Goal: Task Accomplishment & Management: Manage account settings

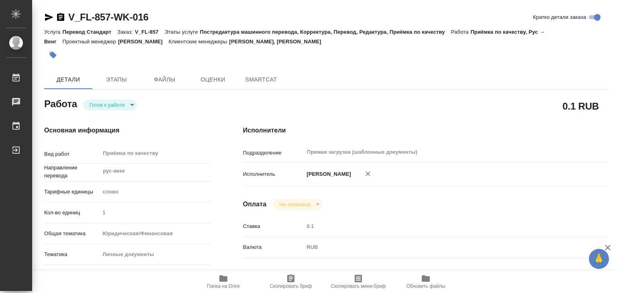
type textarea "x"
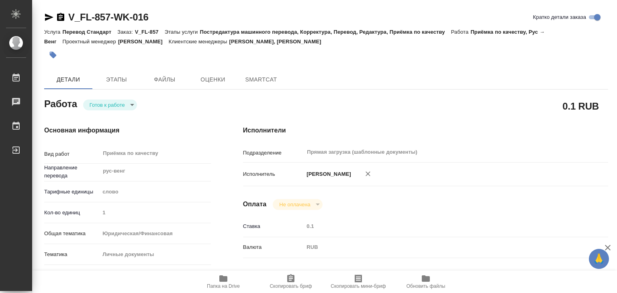
type textarea "x"
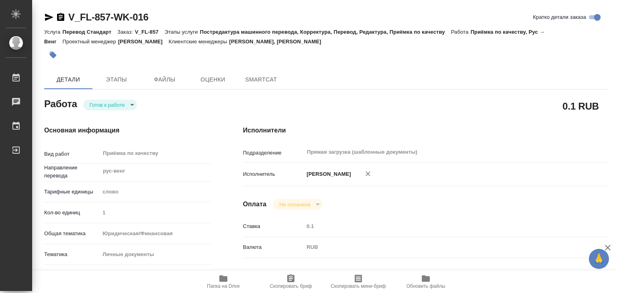
type textarea "x"
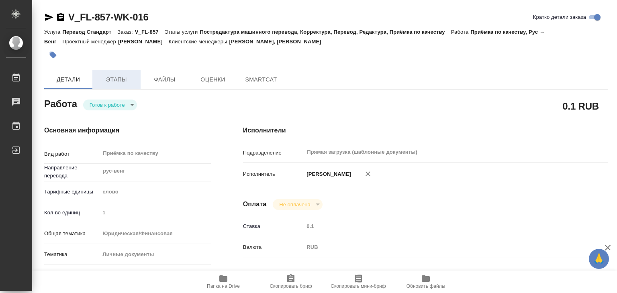
type textarea "x"
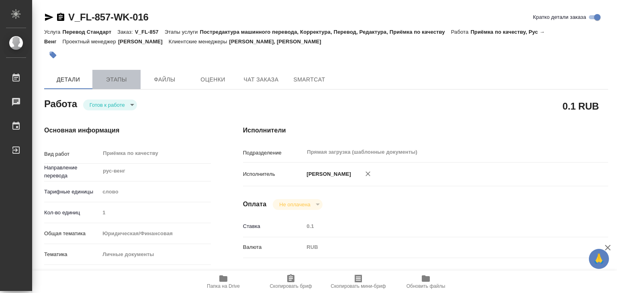
click at [118, 84] on button "Этапы" at bounding box center [116, 79] width 48 height 19
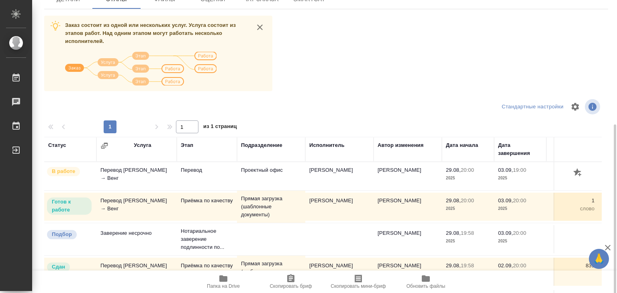
scroll to position [121, 0]
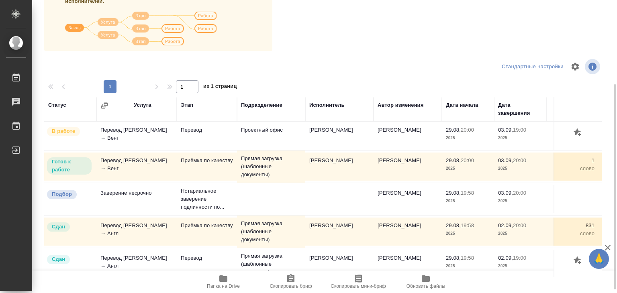
click at [223, 280] on icon "button" at bounding box center [223, 279] width 8 height 6
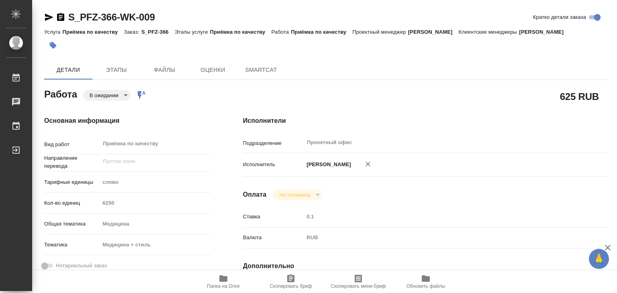
type textarea "x"
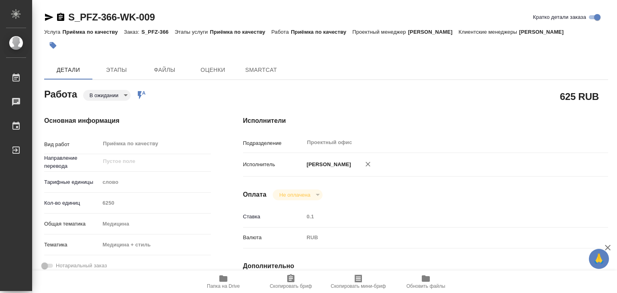
type textarea "x"
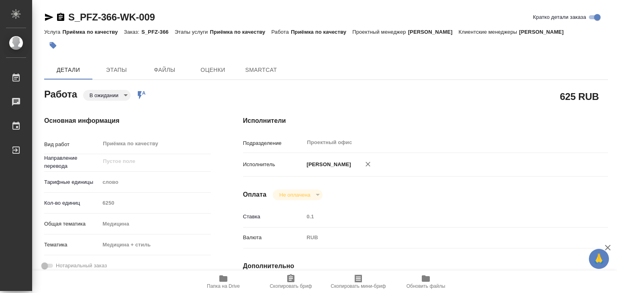
type textarea "x"
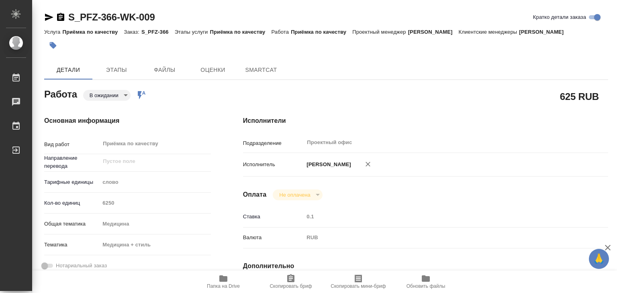
type textarea "x"
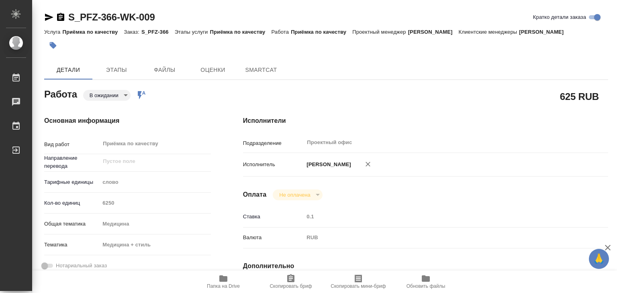
type textarea "x"
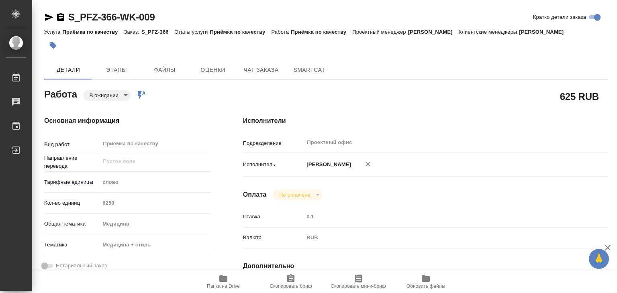
type textarea "x"
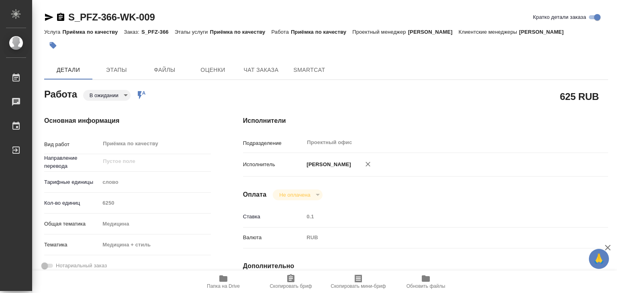
type textarea "x"
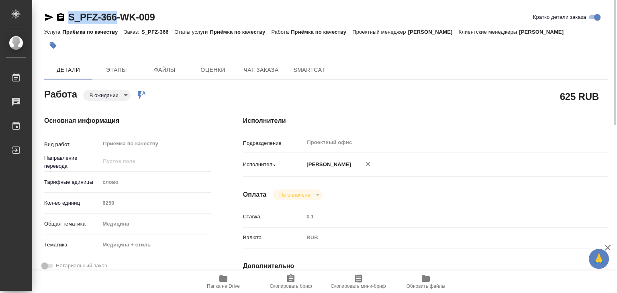
drag, startPoint x: 64, startPoint y: 8, endPoint x: 117, endPoint y: 21, distance: 54.7
copy link "S_PFZ-366"
click at [127, 75] on span "Этапы" at bounding box center [116, 70] width 39 height 10
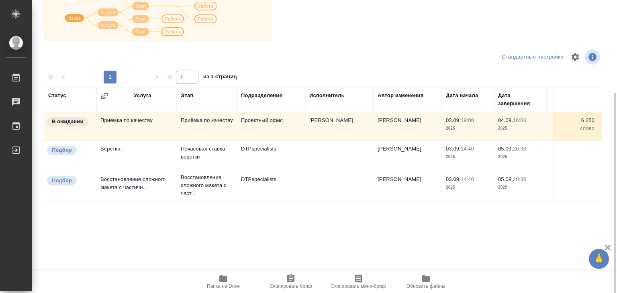
scroll to position [125, 0]
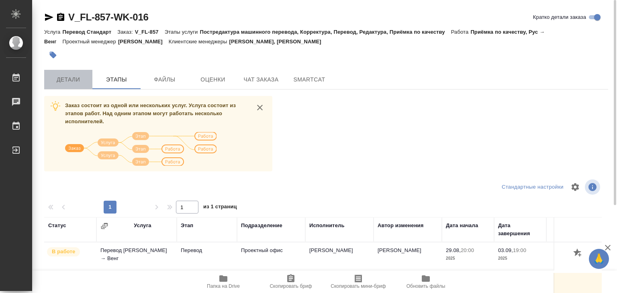
click at [78, 77] on span "Детали" at bounding box center [68, 80] width 39 height 10
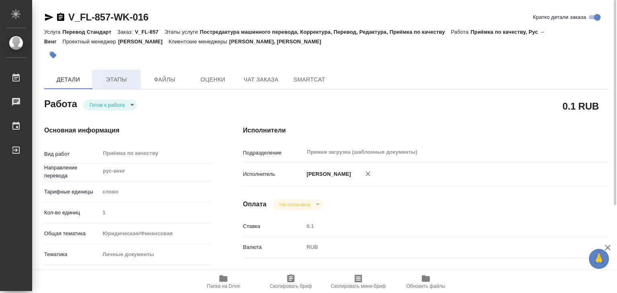
type textarea "x"
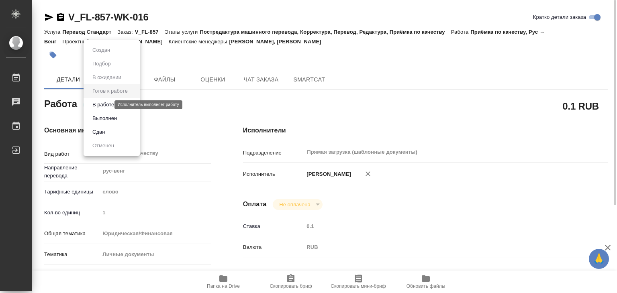
click at [98, 103] on body "🙏 .cls-1 fill:#fff; AWATERA Alilekova Valeriya Работы 0 Чаты График Выйти V_FL-…" at bounding box center [308, 146] width 617 height 293
type textarea "x"
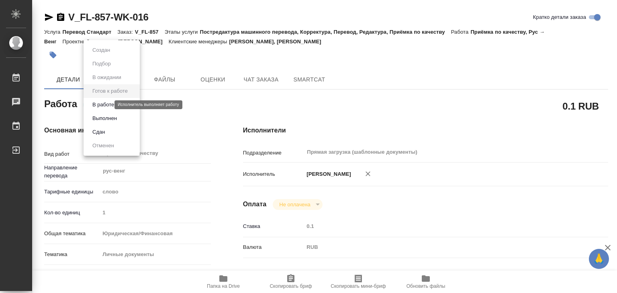
type textarea "x"
click at [116, 104] on button "В работе" at bounding box center [103, 104] width 27 height 9
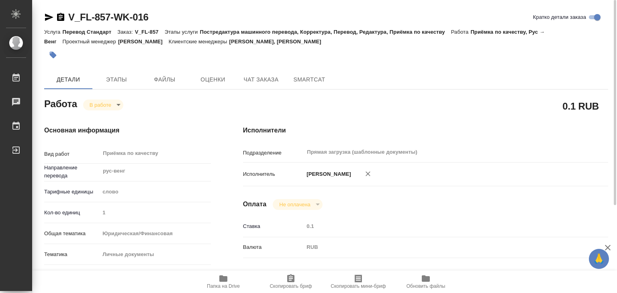
type textarea "x"
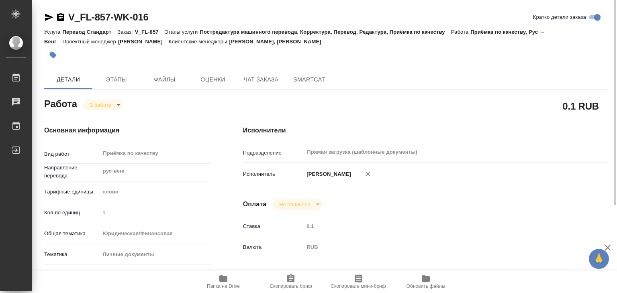
type textarea "x"
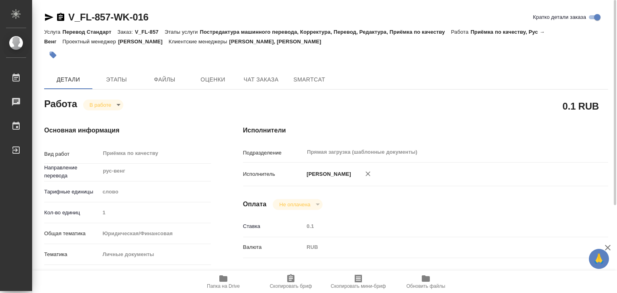
type textarea "x"
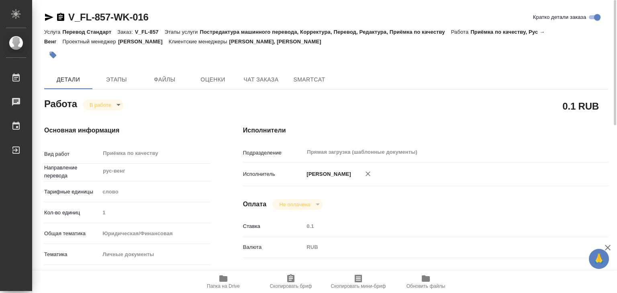
click at [51, 55] on icon "button" at bounding box center [53, 55] width 7 height 7
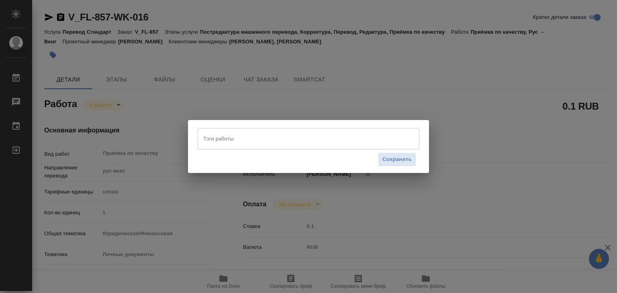
click at [234, 136] on input "Тэги работы" at bounding box center [300, 139] width 199 height 14
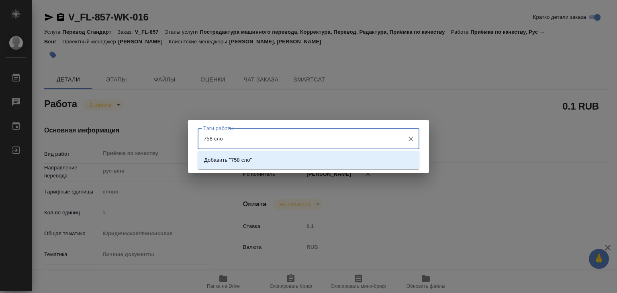
type input "758 слов"
click at [268, 156] on li "Добавить "758 слов"" at bounding box center [309, 160] width 222 height 14
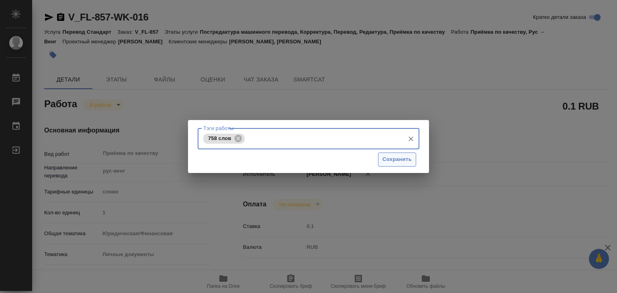
click at [394, 161] on span "Сохранить" at bounding box center [396, 159] width 29 height 9
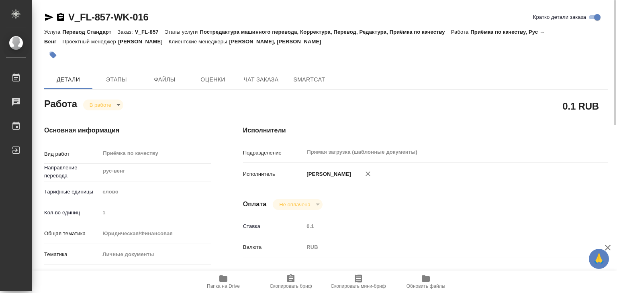
type input "inProgress"
type textarea "Приёмка по качеству"
type textarea "x"
type input "рус-венг"
type input "5a8b1489cc6b4906c91bfd90"
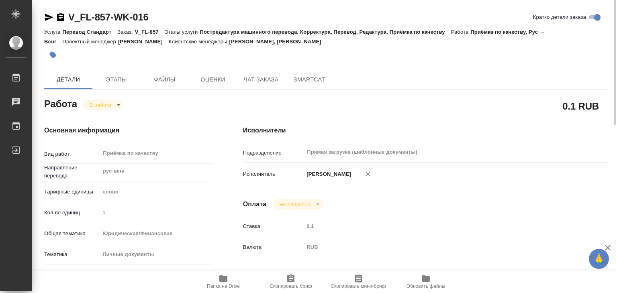
type input "1"
type input "yr-fn"
type input "5a8b8b956a9677013d343cfe"
checkbox input "true"
type input "29.08.2025 20:00"
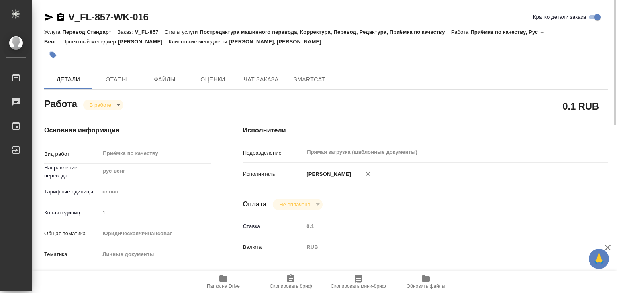
type input "03.09.2025 19:30"
type input "03.09.2025 20:00"
type input "Прямая загрузка (шаблонные документы)"
type input "notPayed"
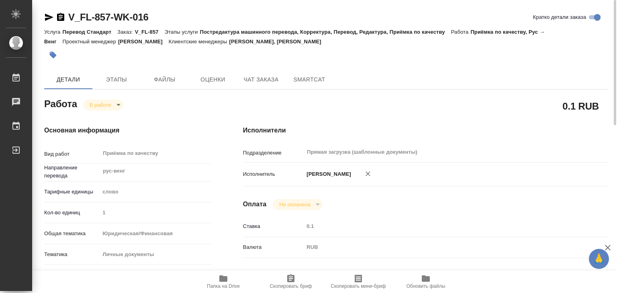
type input "0.1"
type input "RUB"
type input "[PERSON_NAME]"
type textarea "x"
type textarea "/Clients/FL_V/Orders/V_FL-857/Corrected/V_FL-857-WK-016"
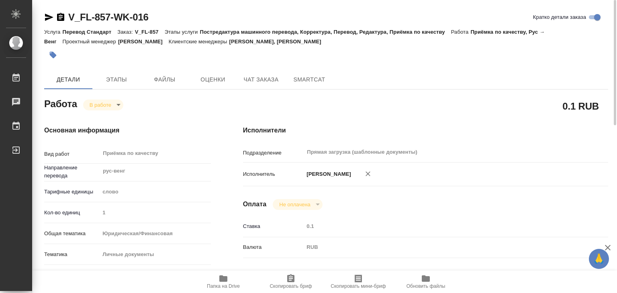
type textarea "x"
type input "V_FL-857"
type input "Перевод Стандарт"
type input "Постредактура машинного перевода, Корректура, Перевод, Редактура, Приёмка по ка…"
type input "Лямина Надежда, Касымов Тимур"
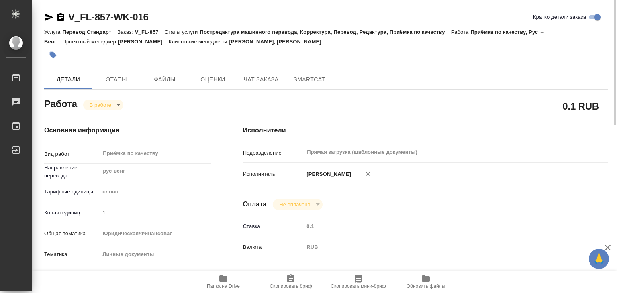
type input "/Clients/FL_V/Orders/V_FL-857"
type textarea "x"
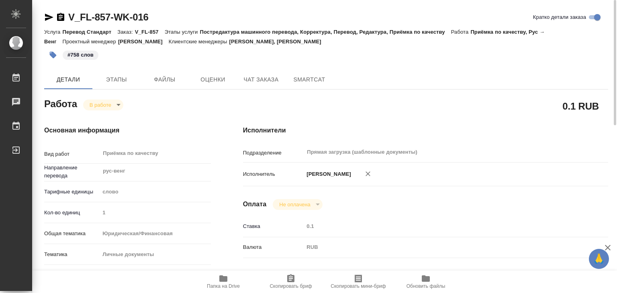
type textarea "x"
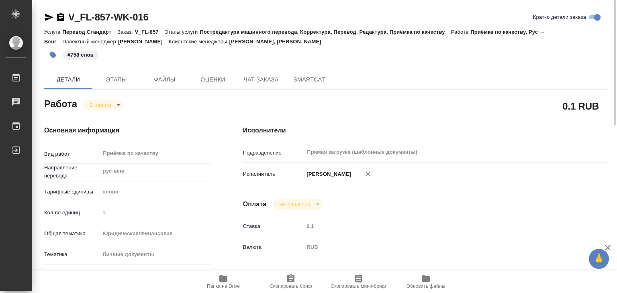
type textarea "x"
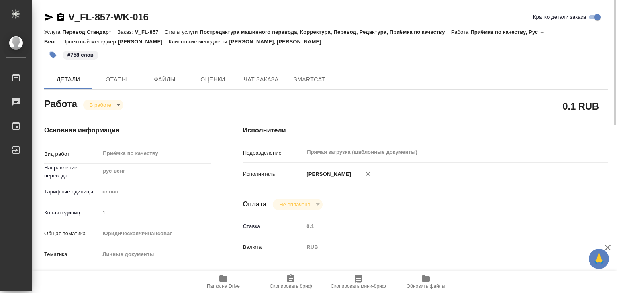
type textarea "x"
click at [110, 104] on body "🙏 .cls-1 fill:#fff; AWATERA Alilekova Valeriya Работы 0 Чаты График Выйти V_FL-…" at bounding box center [308, 146] width 617 height 293
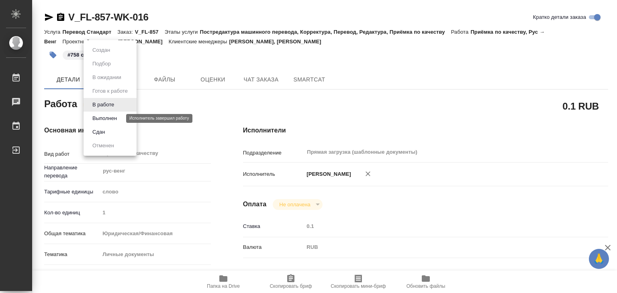
click at [119, 115] on button "Выполнен" at bounding box center [104, 118] width 29 height 9
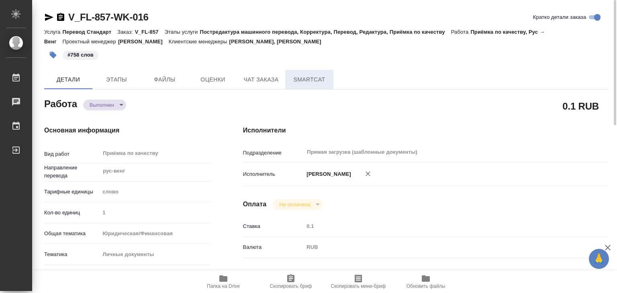
type textarea "x"
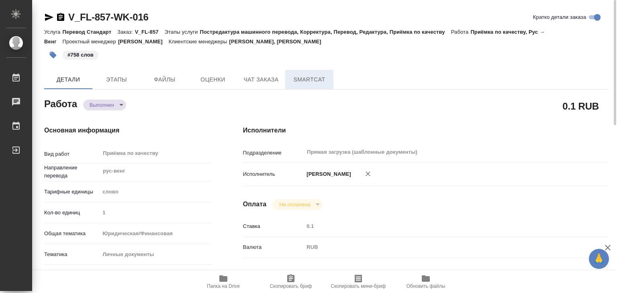
type textarea "x"
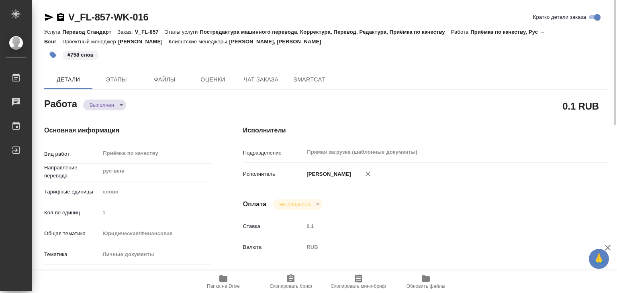
type textarea "x"
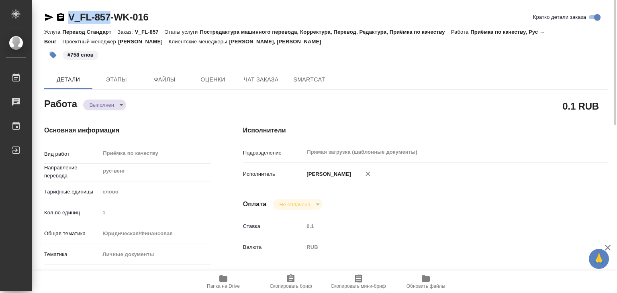
drag, startPoint x: 67, startPoint y: 5, endPoint x: 111, endPoint y: 18, distance: 45.2
copy link "V_FL-857"
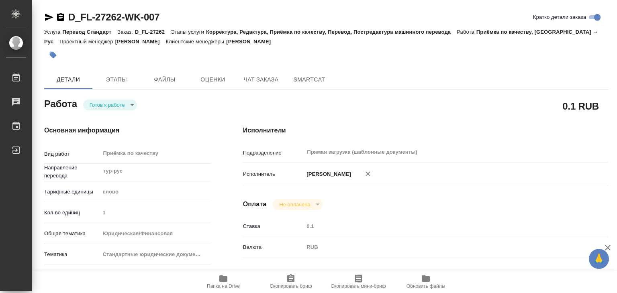
click at [234, 284] on span "Папка на Drive" at bounding box center [223, 287] width 33 height 6
click at [133, 106] on body "🙏 .cls-1 fill:#fff; AWATERA Alilekova Valeriya Работы 0 Чаты График Выйти D_FL-…" at bounding box center [308, 146] width 617 height 293
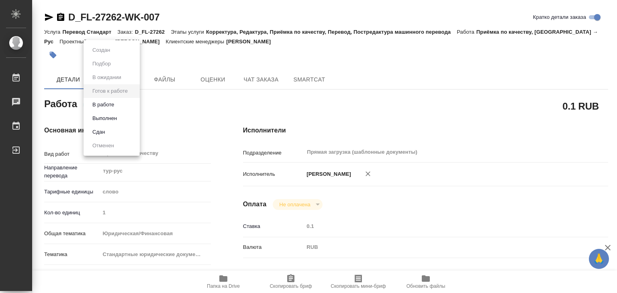
click at [127, 106] on li "В работе" at bounding box center [112, 105] width 56 height 14
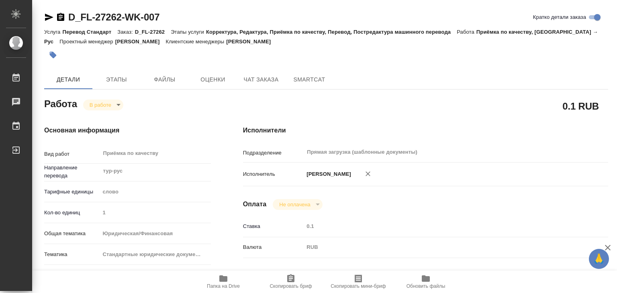
type textarea "x"
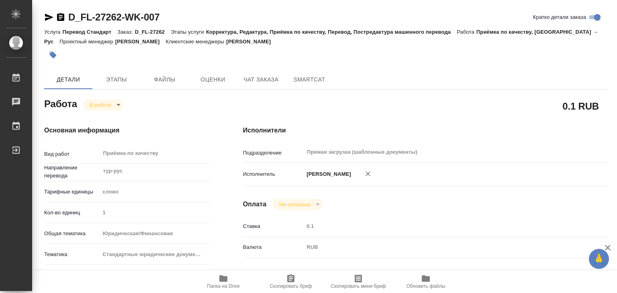
type textarea "x"
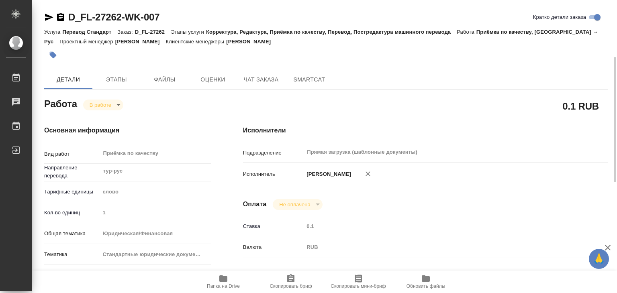
type textarea "x"
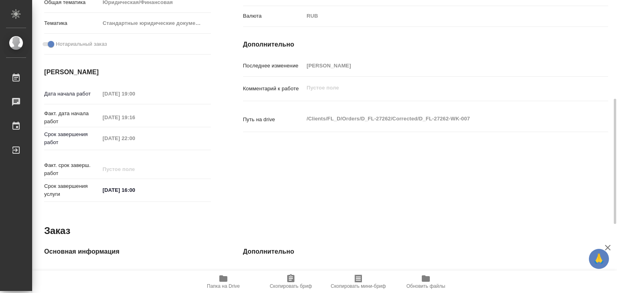
scroll to position [111, 0]
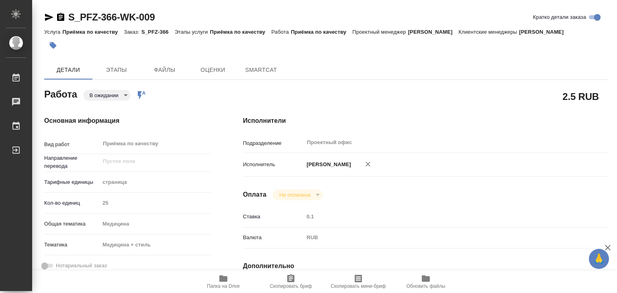
type textarea "x"
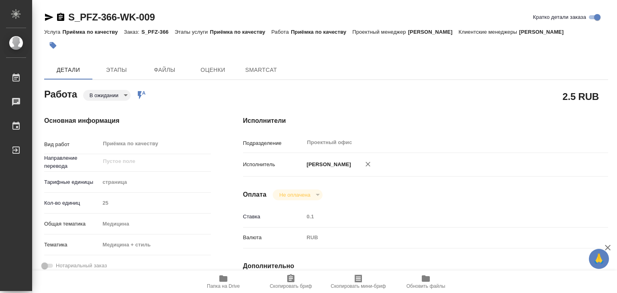
type textarea "x"
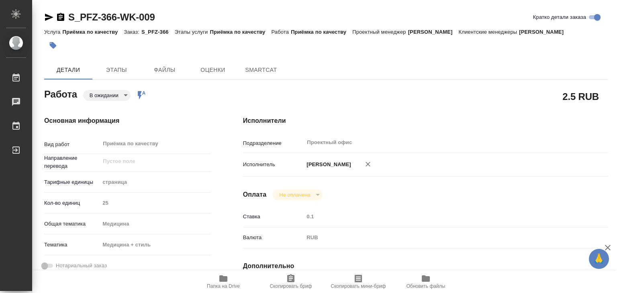
type textarea "x"
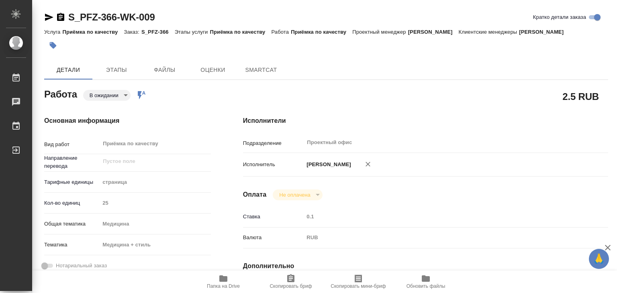
type textarea "x"
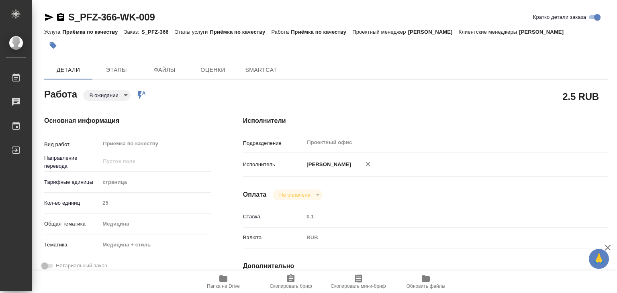
type textarea "x"
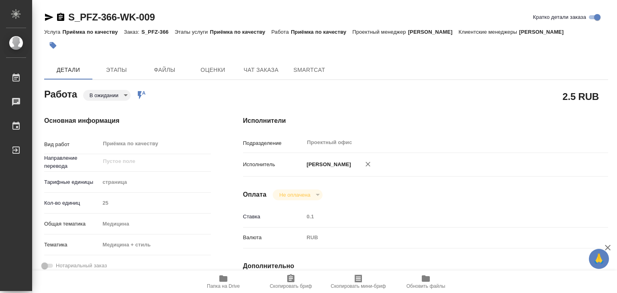
type textarea "x"
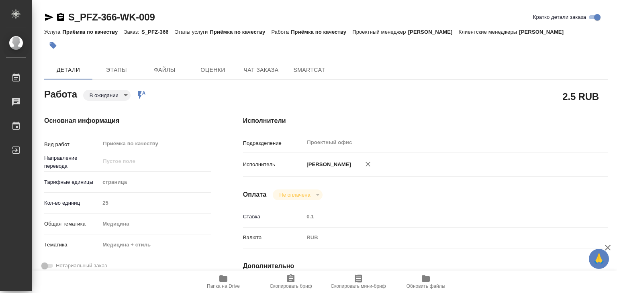
type textarea "x"
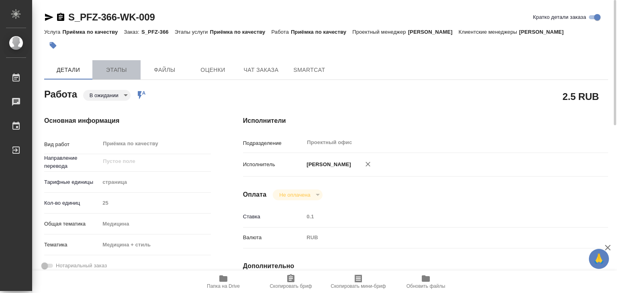
click at [112, 75] on span "Этапы" at bounding box center [116, 70] width 39 height 10
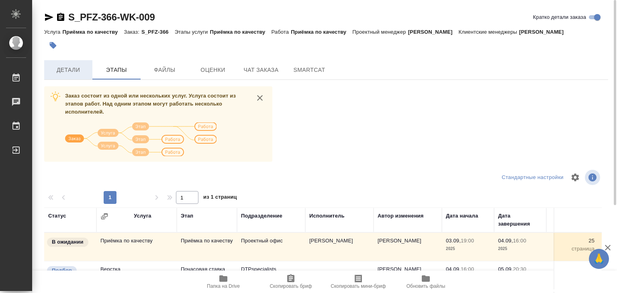
click at [58, 75] on span "Детали" at bounding box center [68, 70] width 39 height 10
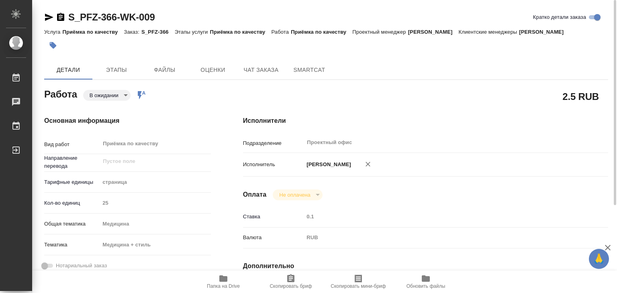
type textarea "x"
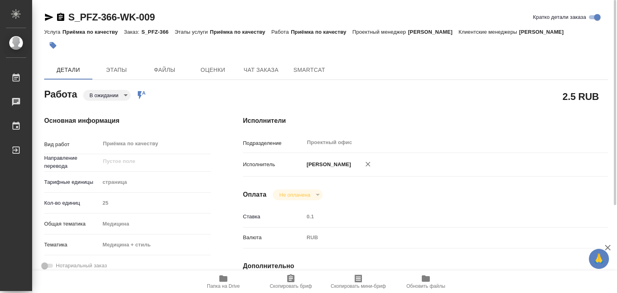
type textarea "x"
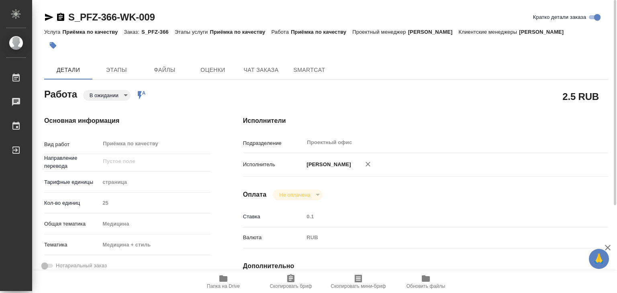
type textarea "x"
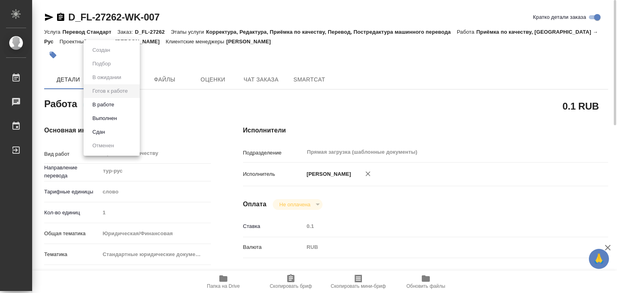
click at [119, 106] on body "🙏 .cls-1 fill:#fff; AWATERA Alilekova [PERSON_NAME] Работы 0 Чаты График Выйти …" at bounding box center [308, 146] width 617 height 293
click at [121, 107] on li "В работе" at bounding box center [112, 105] width 56 height 14
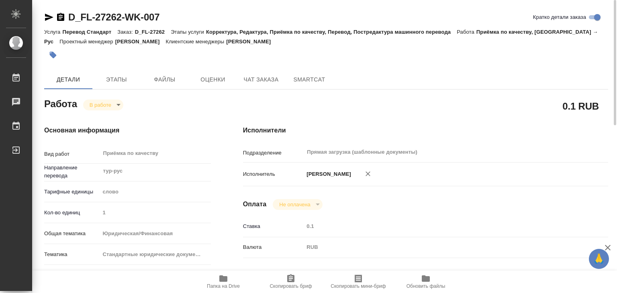
type textarea "x"
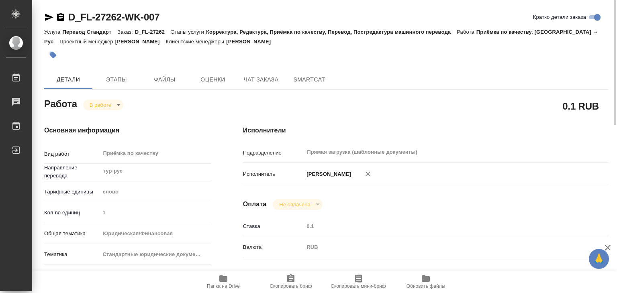
type textarea "x"
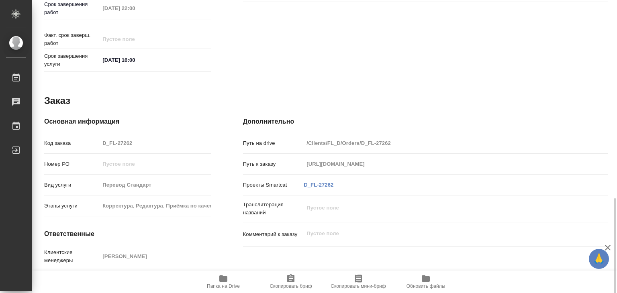
scroll to position [392, 0]
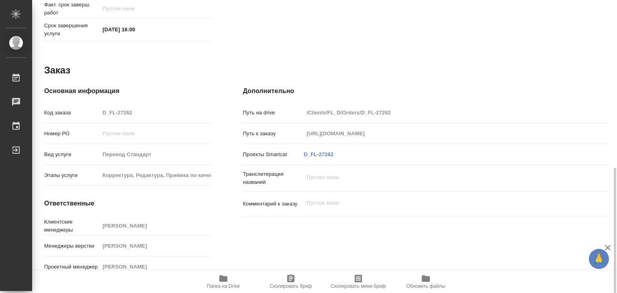
type textarea "x"
